Goal: Task Accomplishment & Management: Manage account settings

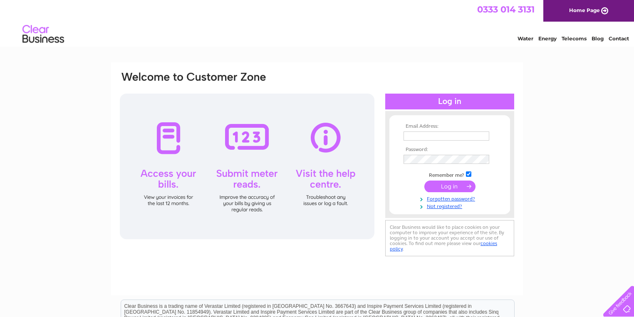
type input "[EMAIL_ADDRESS][DOMAIN_NAME]"
click at [441, 186] on input "submit" at bounding box center [449, 186] width 51 height 12
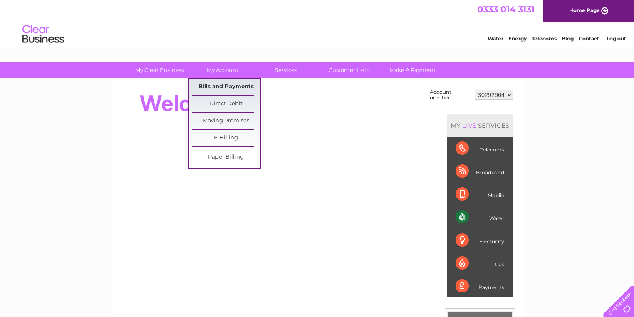
click at [210, 85] on link "Bills and Payments" at bounding box center [226, 87] width 69 height 17
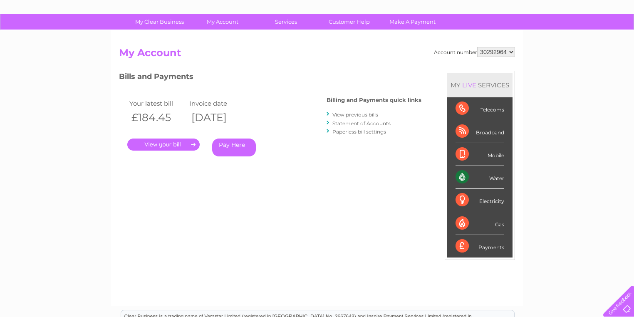
scroll to position [33, 0]
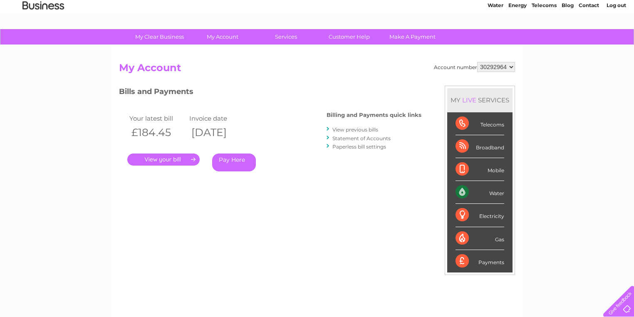
click at [161, 160] on link "." at bounding box center [163, 159] width 72 height 12
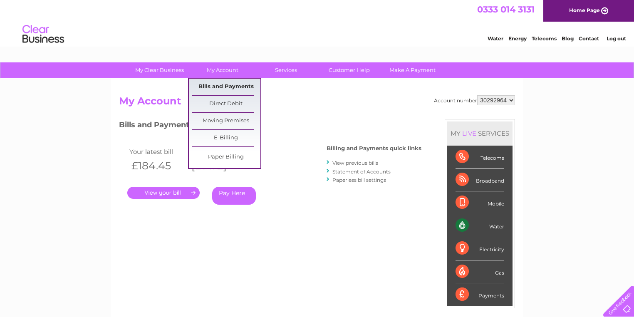
click at [211, 85] on link "Bills and Payments" at bounding box center [226, 87] width 69 height 17
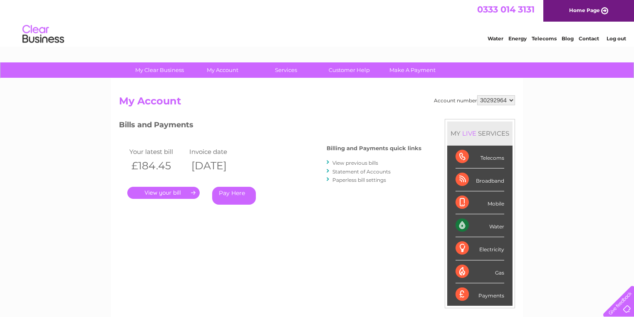
click at [511, 100] on select "30292964" at bounding box center [496, 100] width 38 height 10
click at [572, 113] on div "My Clear Business Login Details My Details My Preferences Link Account My Accou…" at bounding box center [317, 279] width 634 height 434
click at [164, 193] on link "." at bounding box center [163, 193] width 72 height 12
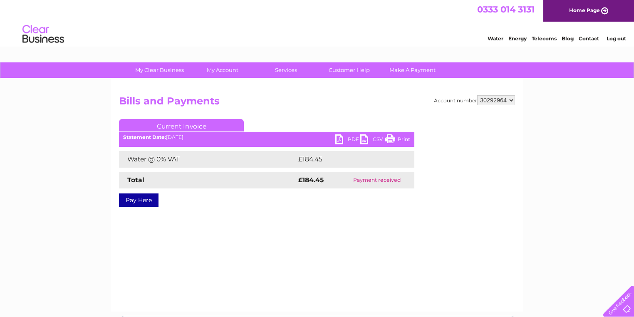
click at [361, 180] on td "Payment received" at bounding box center [376, 180] width 75 height 17
click at [379, 181] on td "Payment received" at bounding box center [376, 180] width 75 height 17
click at [245, 205] on div "Account number 30292964 Bills and Payments Current Invoice PDF CSV Print Total" at bounding box center [317, 157] width 396 height 124
click at [325, 213] on div "Account number 30292964 Bills and Payments Current Invoice PDF CSV Print Total" at bounding box center [317, 157] width 396 height 124
drag, startPoint x: 277, startPoint y: 205, endPoint x: 258, endPoint y: 227, distance: 29.4
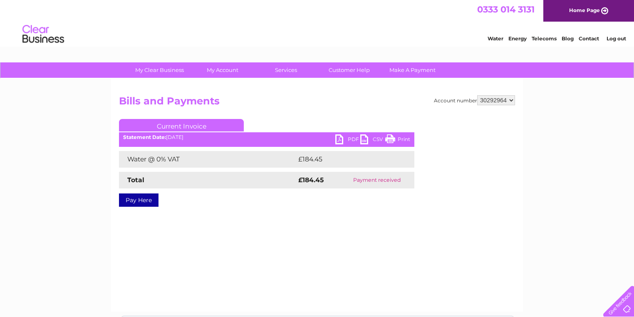
click at [258, 228] on div "Account number 30292964 Bills and Payments Current Invoice PDF CSV Print £184.45" at bounding box center [317, 195] width 412 height 233
click at [619, 307] on div at bounding box center [616, 299] width 34 height 34
click at [340, 69] on link "Customer Help" at bounding box center [349, 69] width 69 height 15
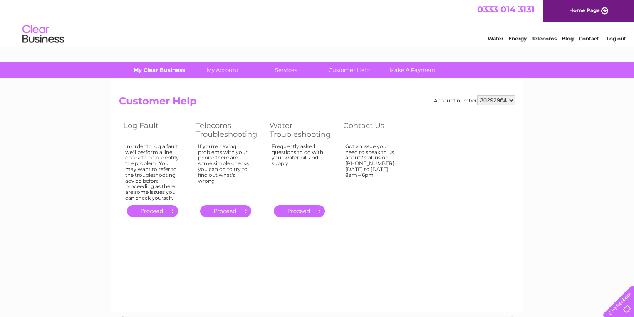
drag, startPoint x: 388, startPoint y: 186, endPoint x: 167, endPoint y: 70, distance: 249.7
click at [167, 70] on link "My Clear Business" at bounding box center [159, 69] width 69 height 15
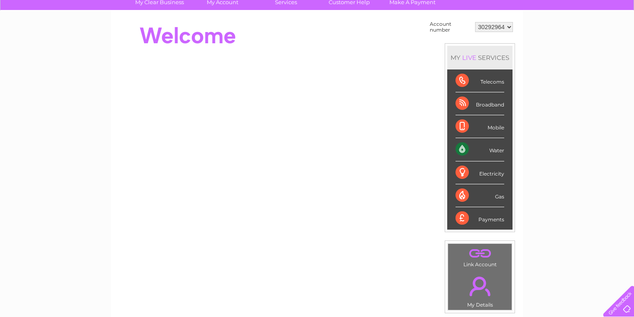
scroll to position [53, 0]
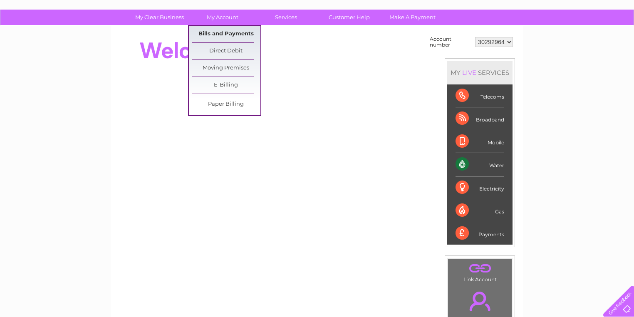
click at [226, 35] on link "Bills and Payments" at bounding box center [226, 34] width 69 height 17
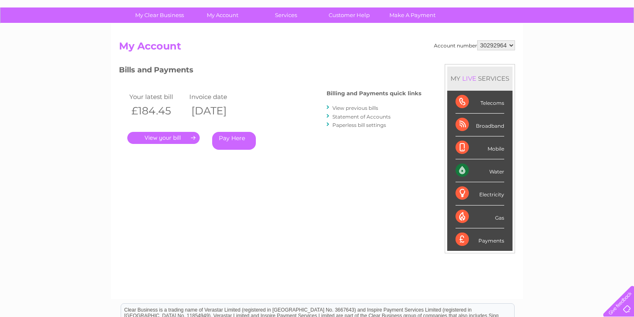
scroll to position [67, 0]
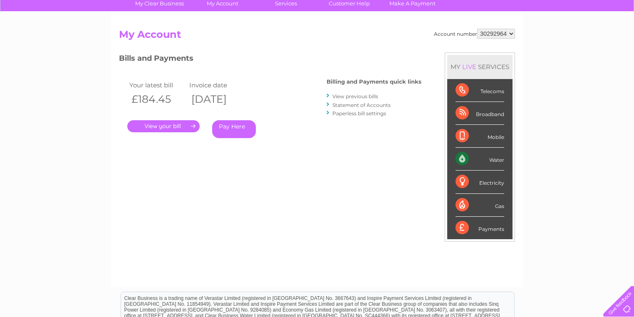
click at [360, 104] on link "Statement of Accounts" at bounding box center [361, 105] width 58 height 6
